Goal: Communication & Community: Participate in discussion

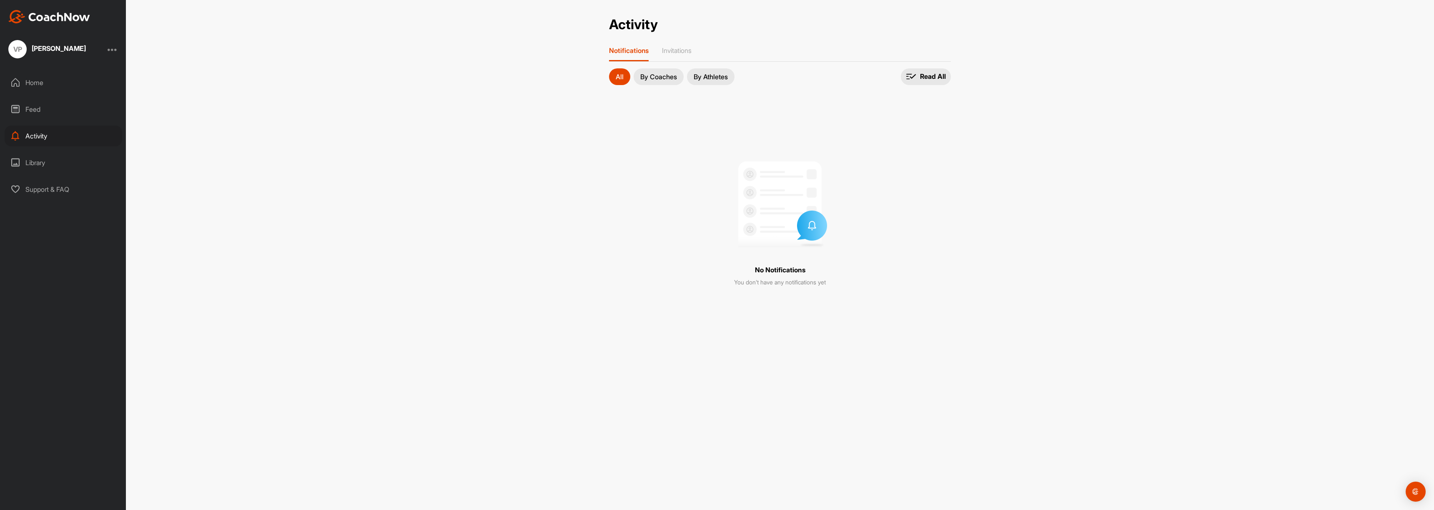
click at [52, 85] on div "Home" at bounding box center [64, 82] width 118 height 21
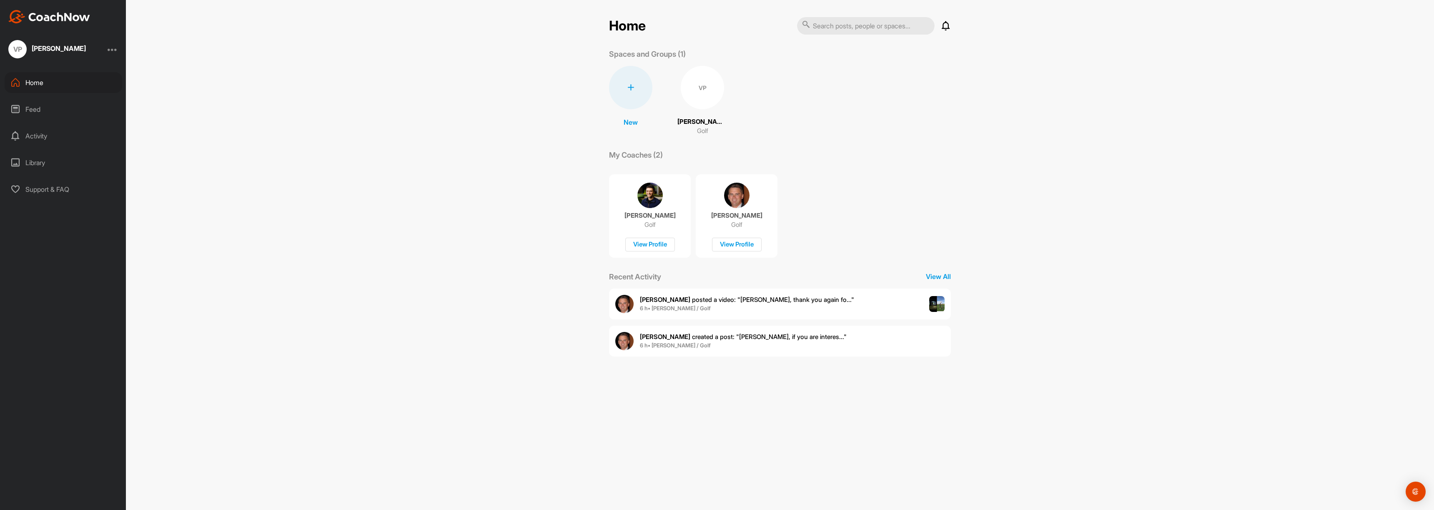
click at [716, 316] on div "[PERSON_NAME] posted a video : " [PERSON_NAME], thank you again fo... " 6 h • […" at bounding box center [780, 304] width 342 height 31
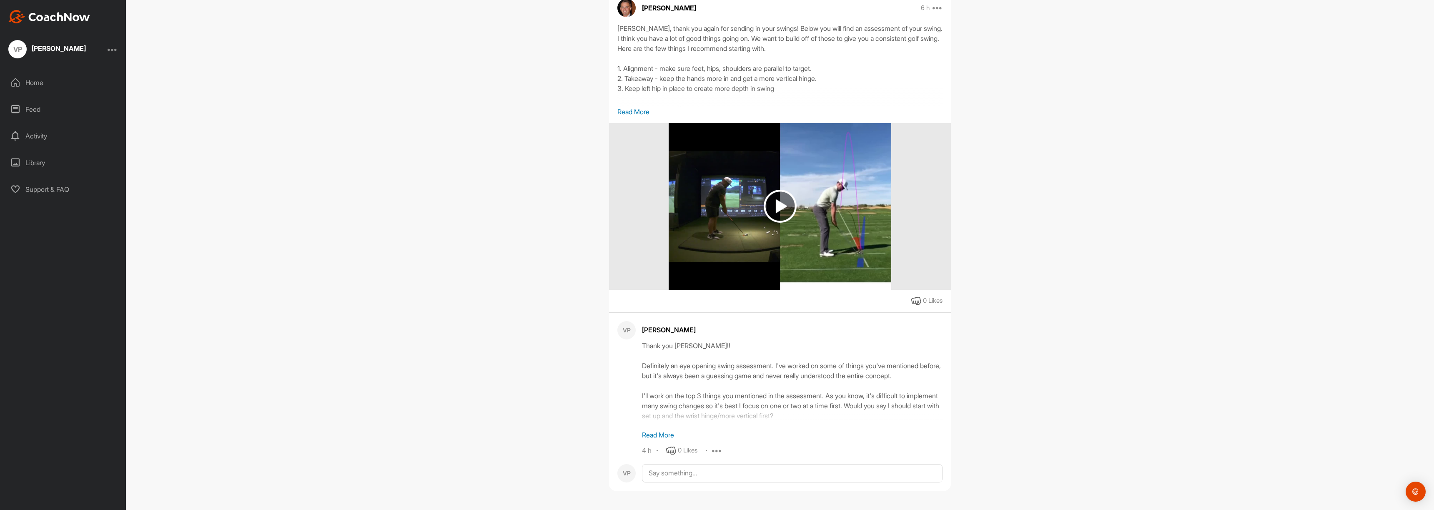
scroll to position [103, 0]
click at [751, 184] on img at bounding box center [780, 206] width 222 height 167
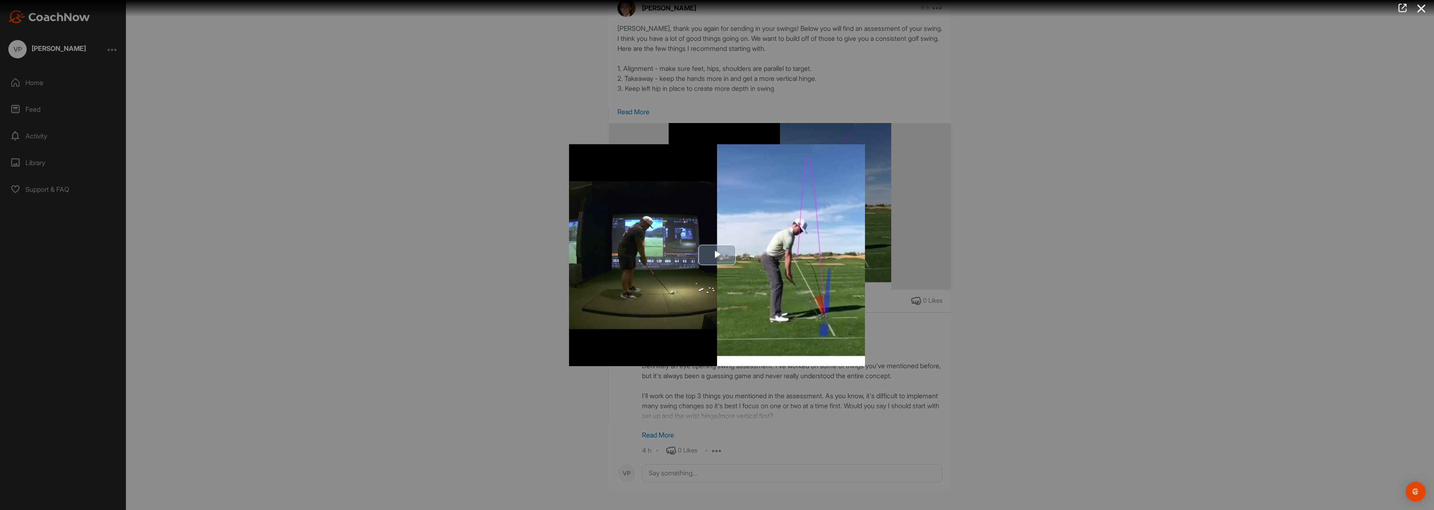
click at [739, 251] on img "Video Player" at bounding box center [717, 255] width 296 height 222
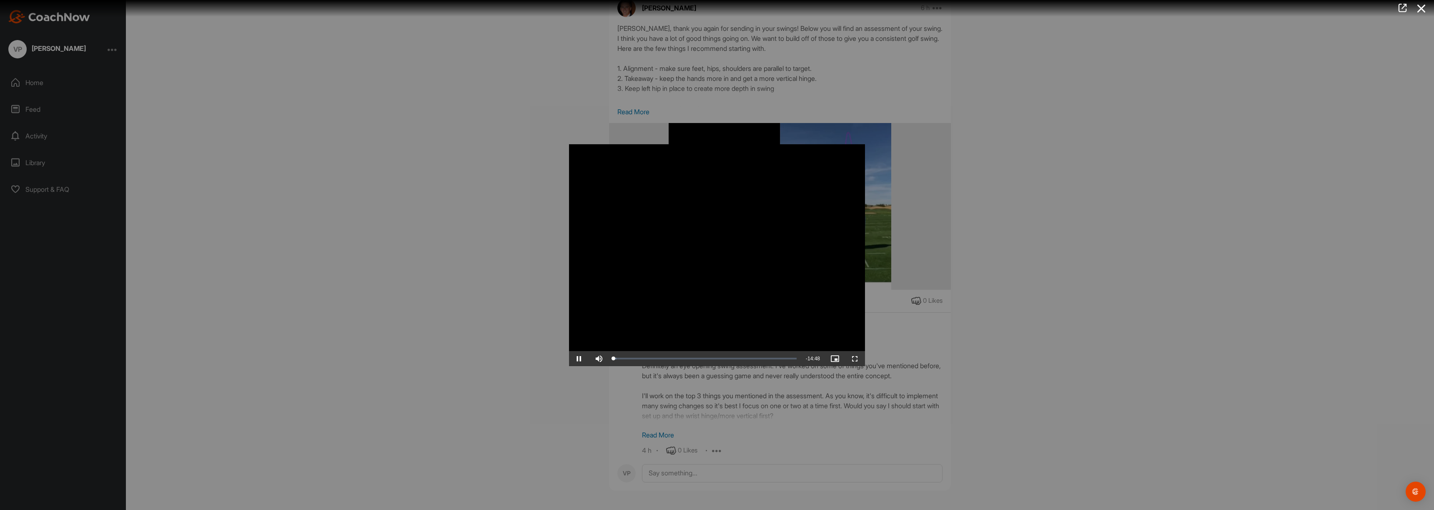
click at [718, 285] on video "Video Player" at bounding box center [717, 255] width 296 height 222
click at [482, 226] on div at bounding box center [717, 255] width 1434 height 510
